Goal: Complete application form

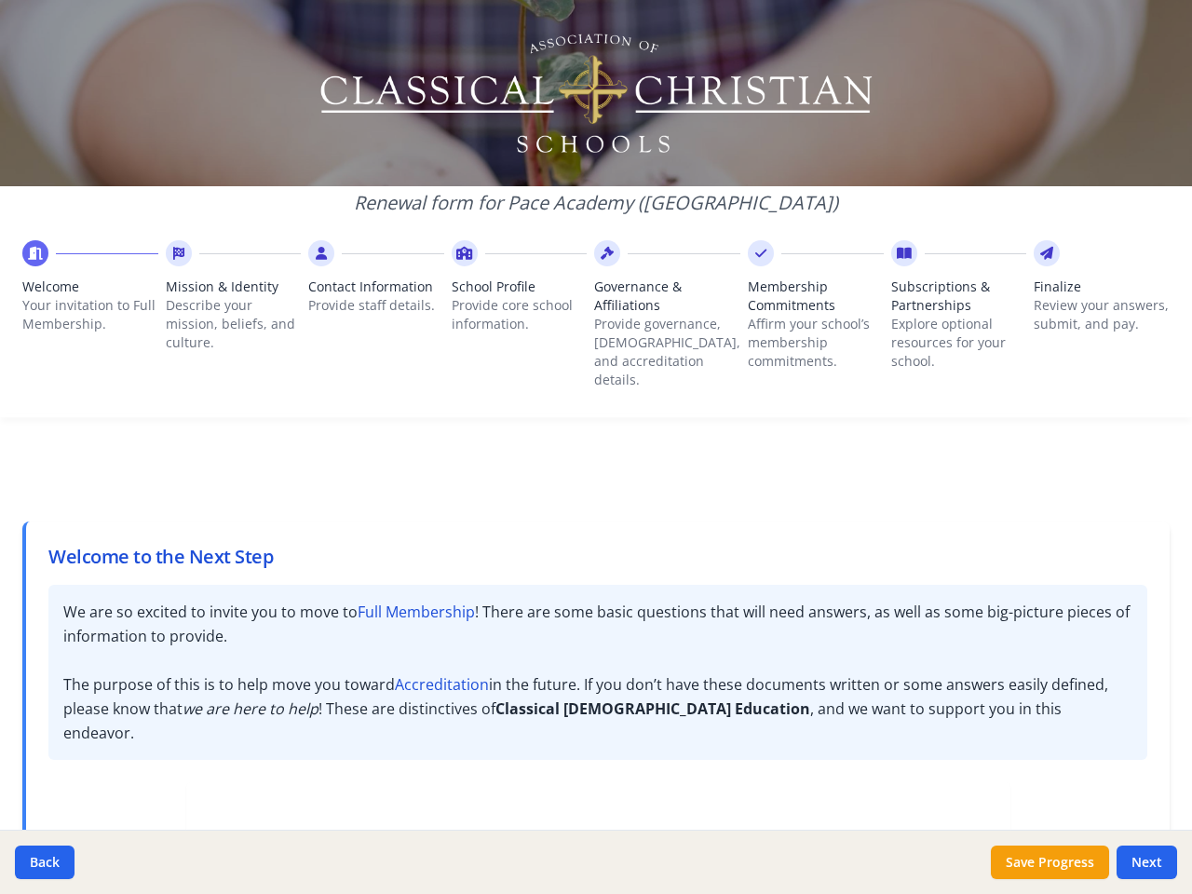
click at [596, 447] on div at bounding box center [596, 454] width 1192 height 45
click at [89, 301] on p "Your invitation to Full Membership." at bounding box center [90, 314] width 136 height 37
click at [232, 310] on p "Describe your mission, beliefs, and culture." at bounding box center [234, 324] width 136 height 56
click at [374, 291] on span "Contact Information" at bounding box center [376, 286] width 136 height 19
click at [517, 301] on p "Provide core school information." at bounding box center [520, 314] width 136 height 37
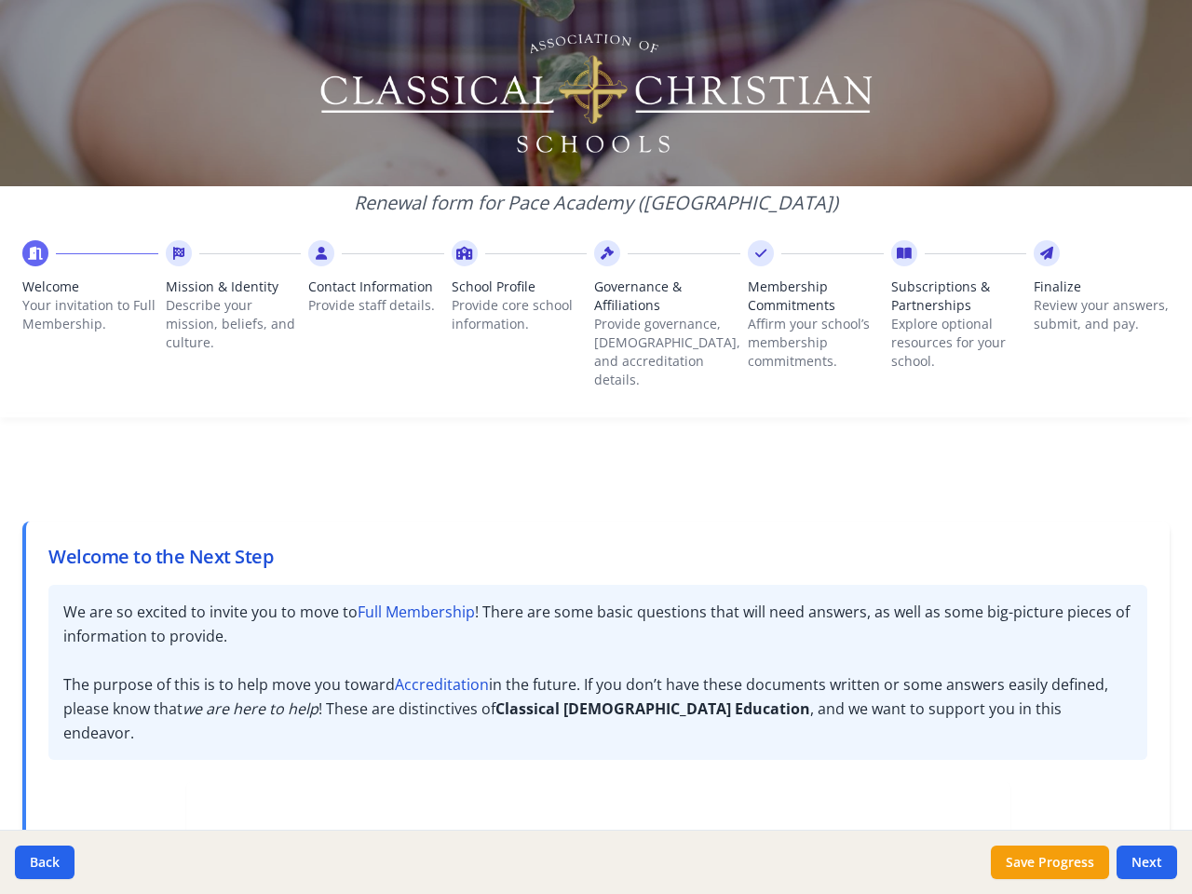
click at [659, 319] on p "Provide governance, [DEMOGRAPHIC_DATA], and accreditation details." at bounding box center [667, 352] width 146 height 74
click at [801, 319] on p "Affirm your school’s membership commitments." at bounding box center [816, 343] width 136 height 56
click at [943, 319] on p "Explore optional resources for your school." at bounding box center [959, 343] width 136 height 56
click at [1086, 310] on p "Review your answers, submit, and pay." at bounding box center [1102, 314] width 136 height 37
click at [45, 862] on button "Back" at bounding box center [45, 862] width 60 height 34
